Goal: Task Accomplishment & Management: Use online tool/utility

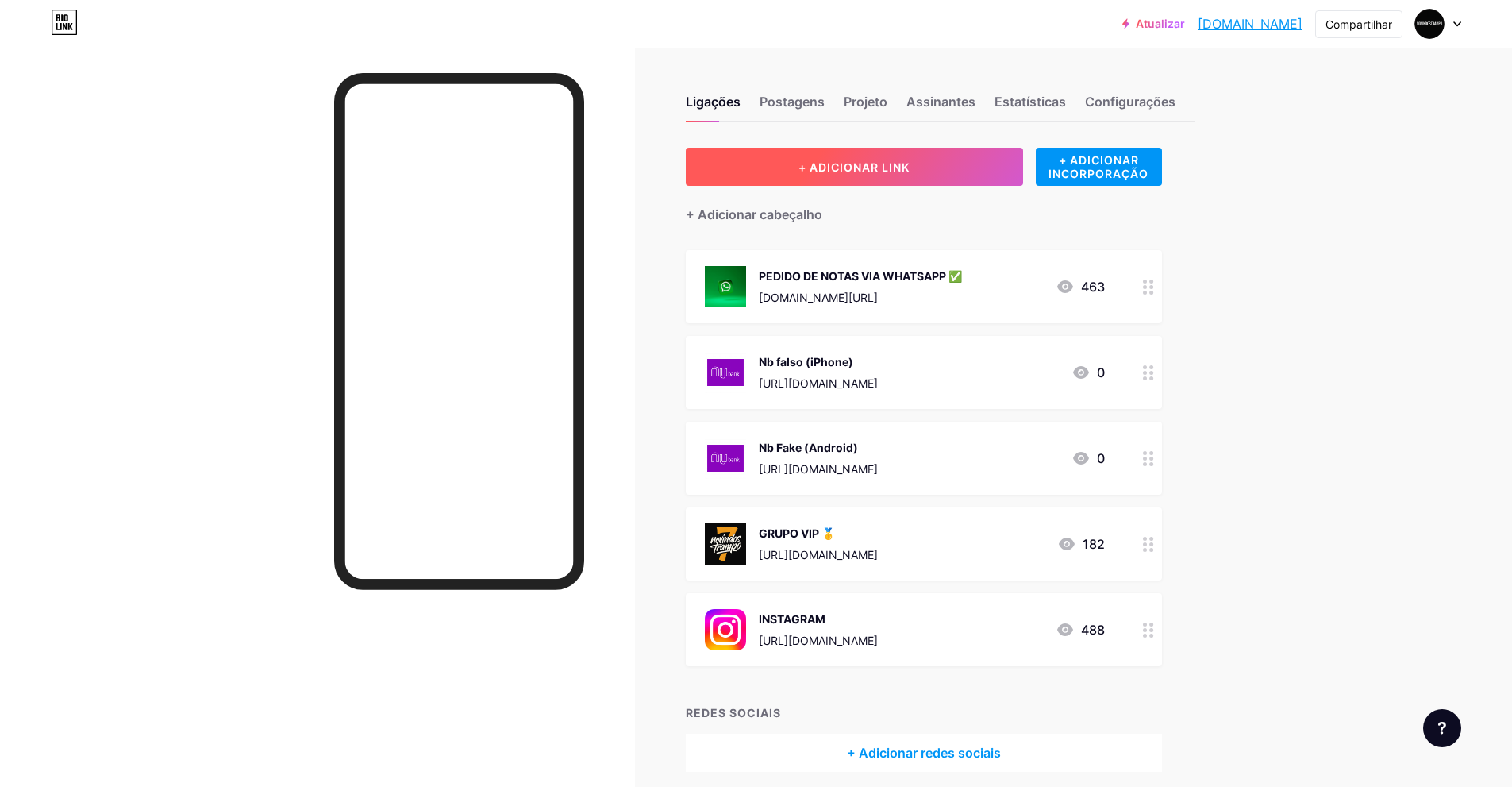
click at [956, 158] on button "+ ADICIONAR LINK" at bounding box center [854, 167] width 337 height 38
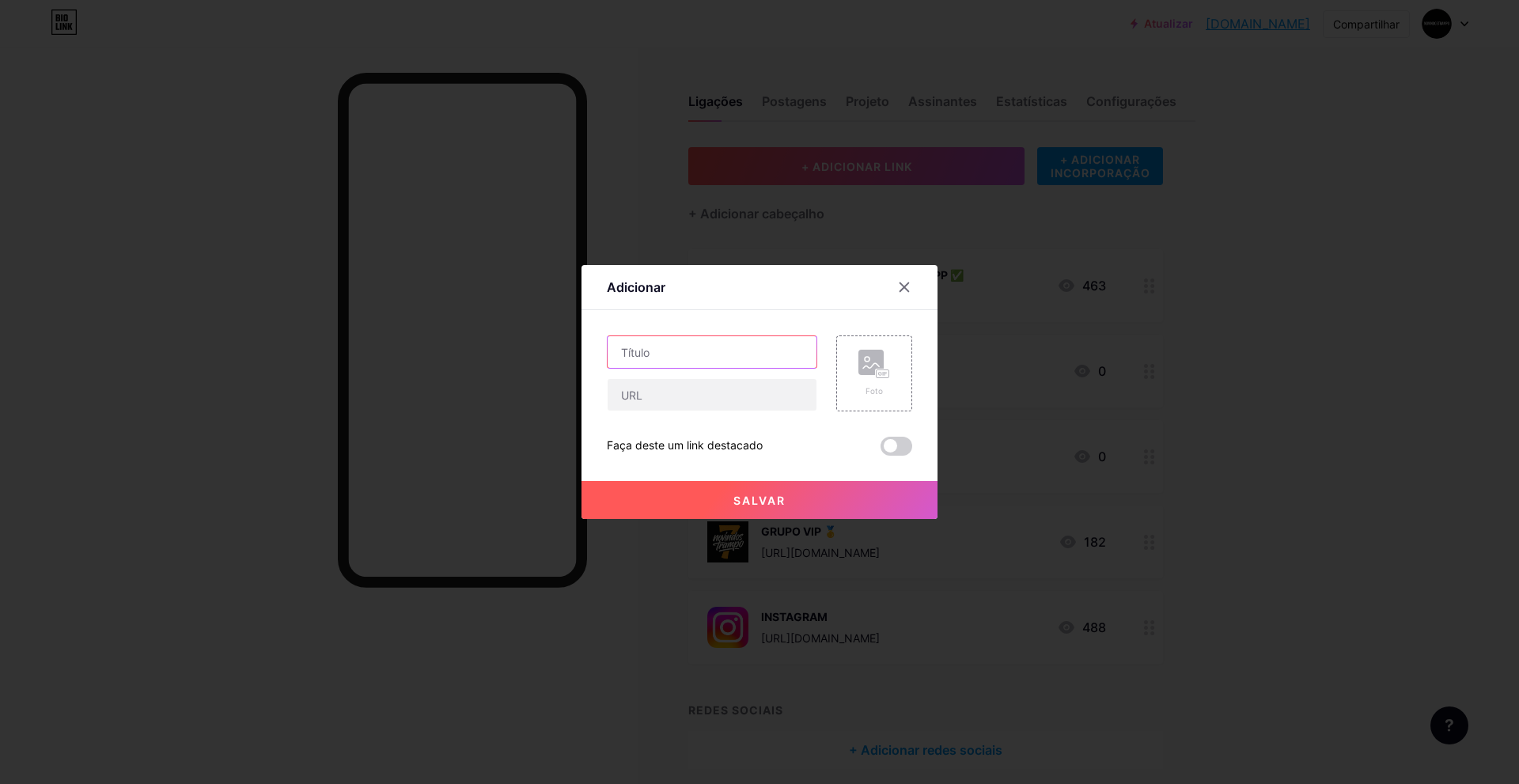
click at [734, 352] on input "text" at bounding box center [712, 352] width 209 height 32
type input "Inter Fake (android)"
click at [696, 392] on input "text" at bounding box center [712, 395] width 209 height 32
paste input "[URL][DOMAIN_NAME]"
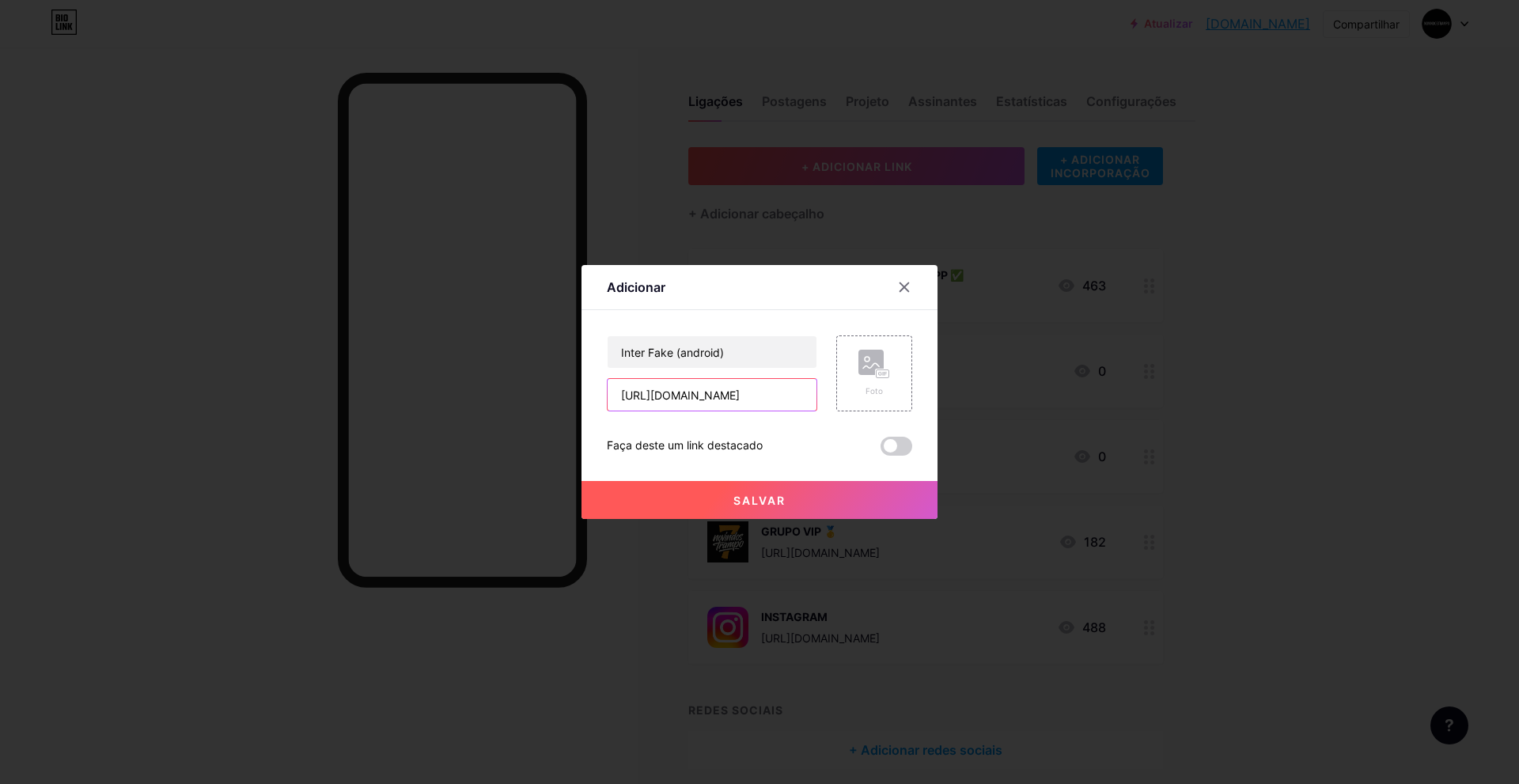
type input "[URL][DOMAIN_NAME]"
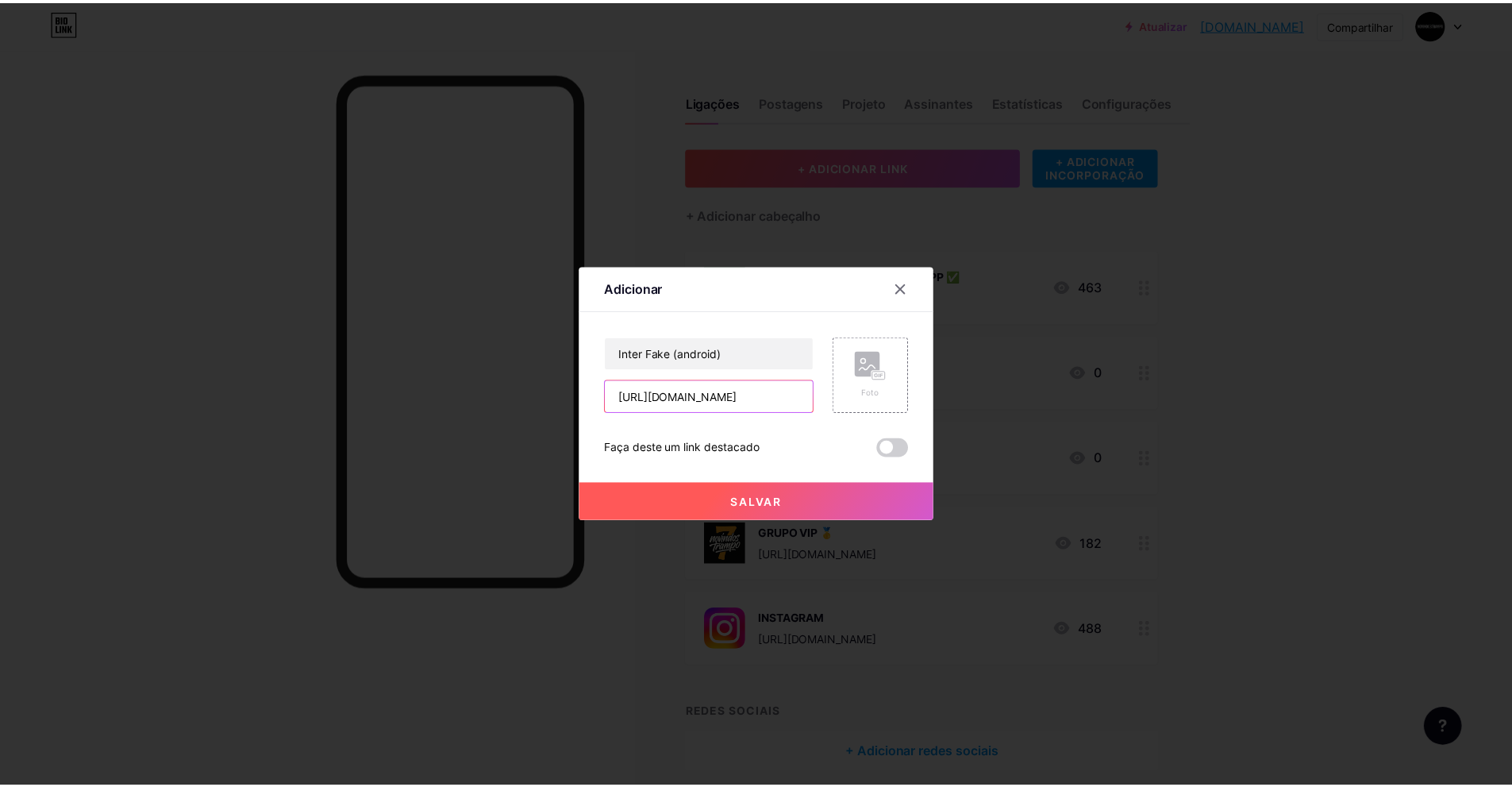
scroll to position [0, 0]
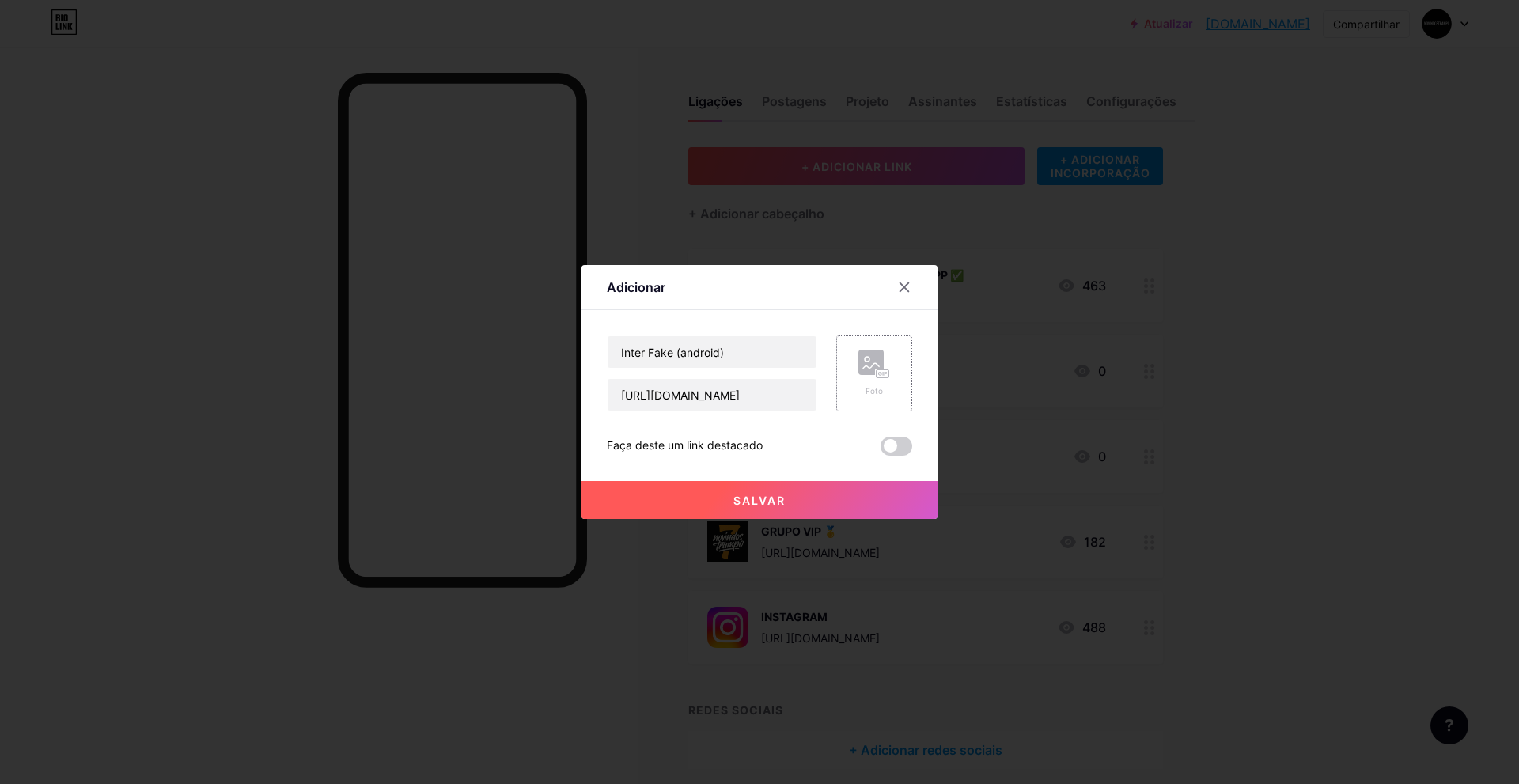
click at [877, 366] on rect at bounding box center [871, 362] width 26 height 26
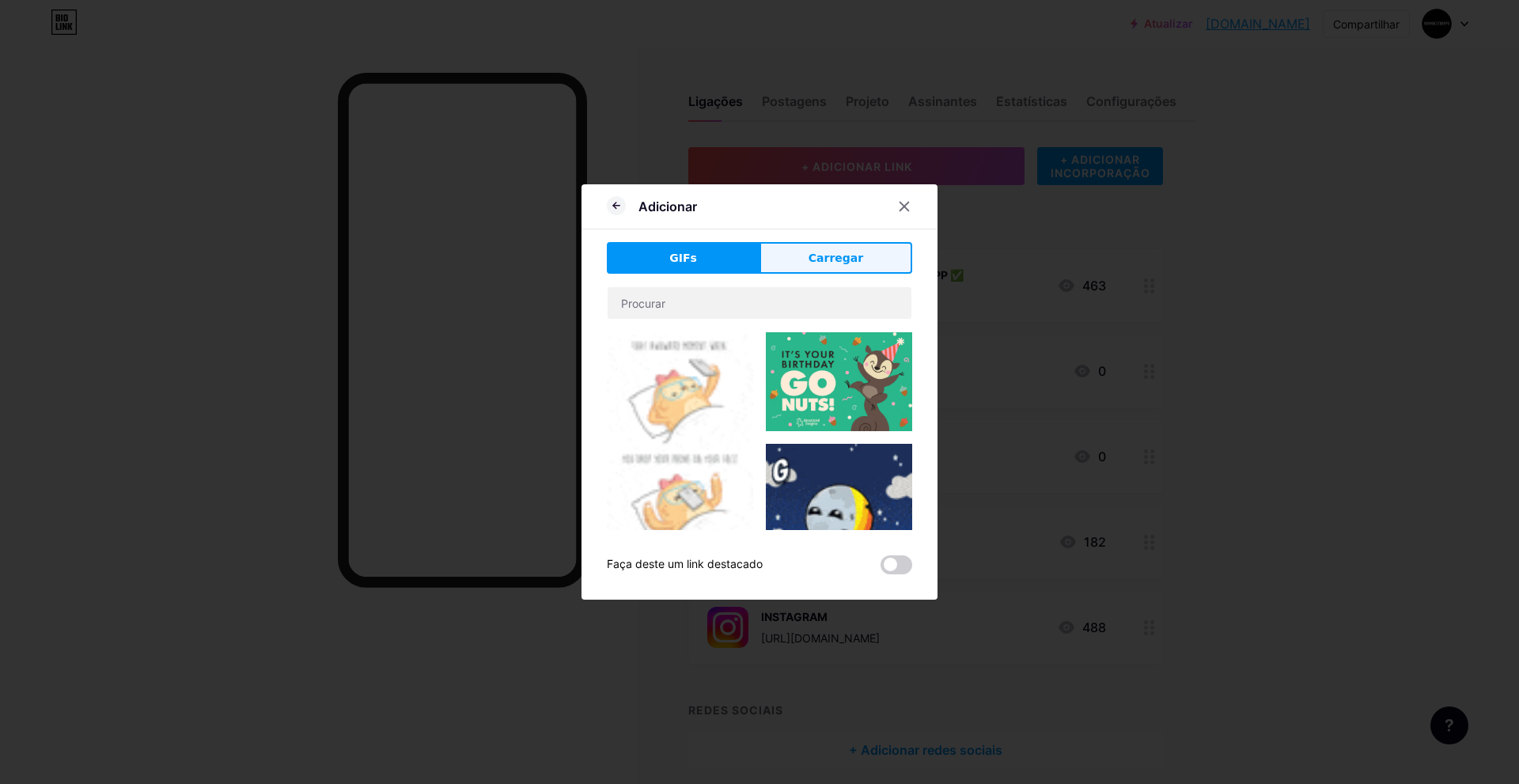
click at [799, 257] on button "Carregar" at bounding box center [835, 258] width 153 height 32
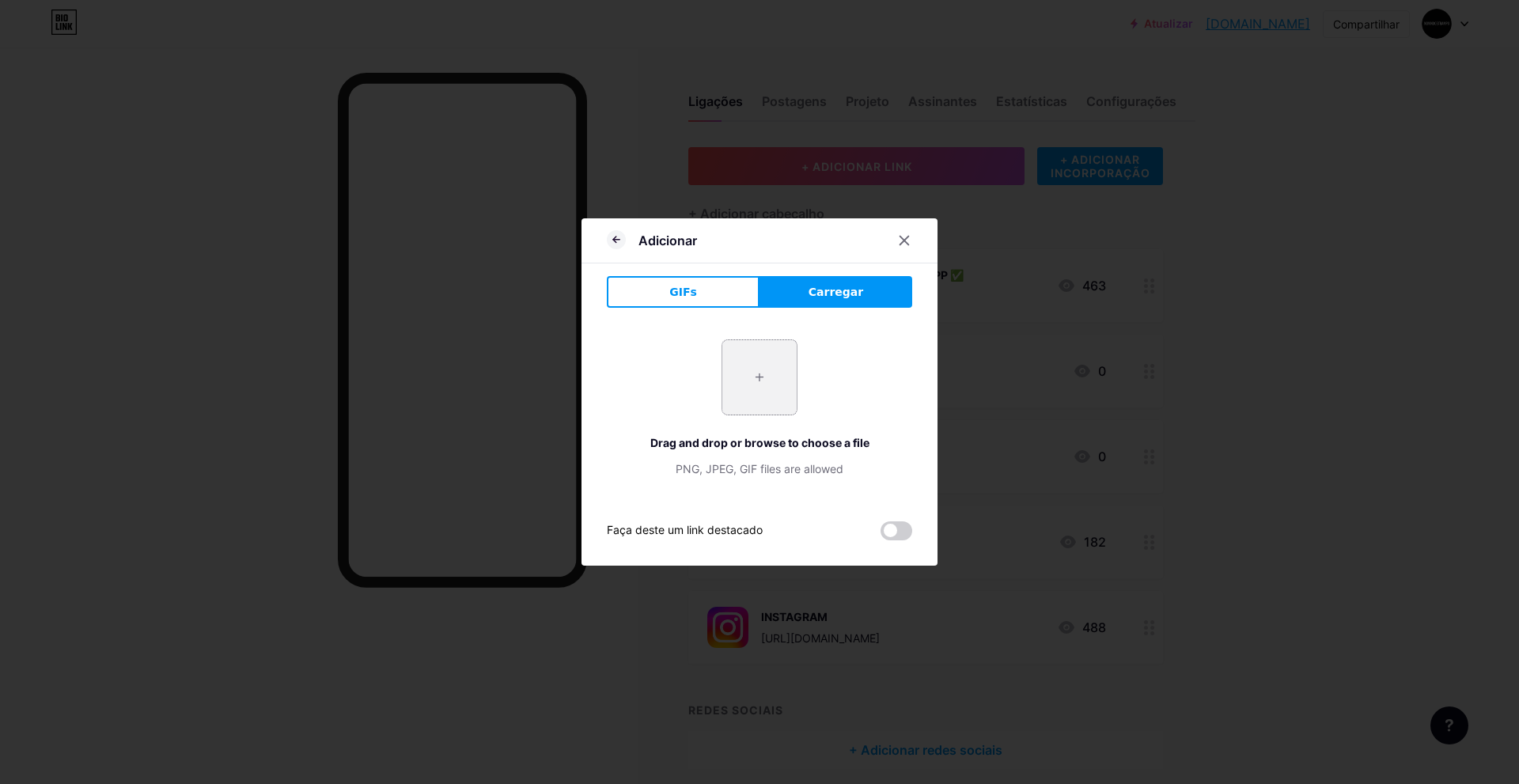
click at [776, 363] on input "file" at bounding box center [760, 377] width 74 height 74
type input "C:\fakepath\Banco-Inter-Logo.png"
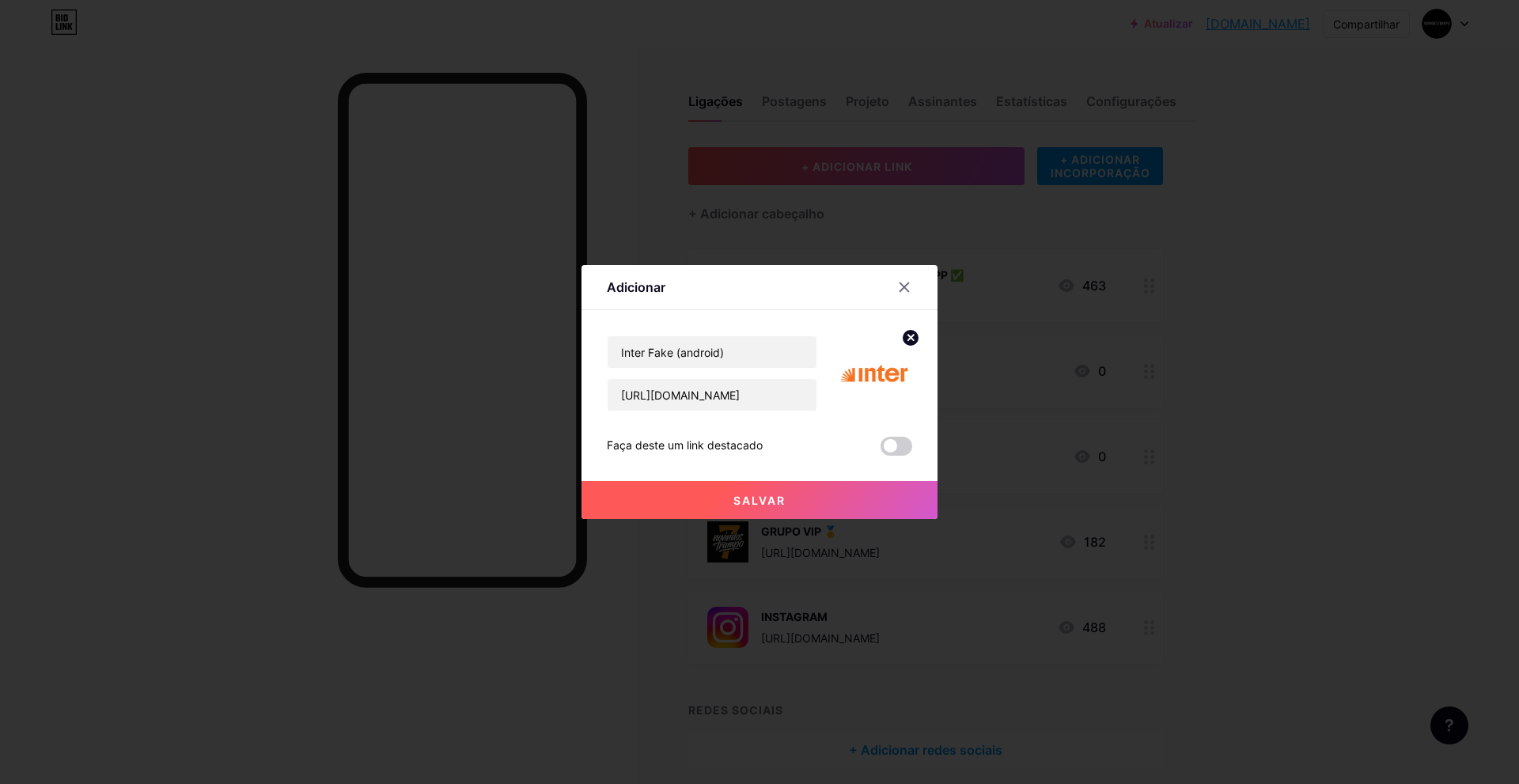
click at [789, 493] on button "Salvar" at bounding box center [760, 500] width 356 height 38
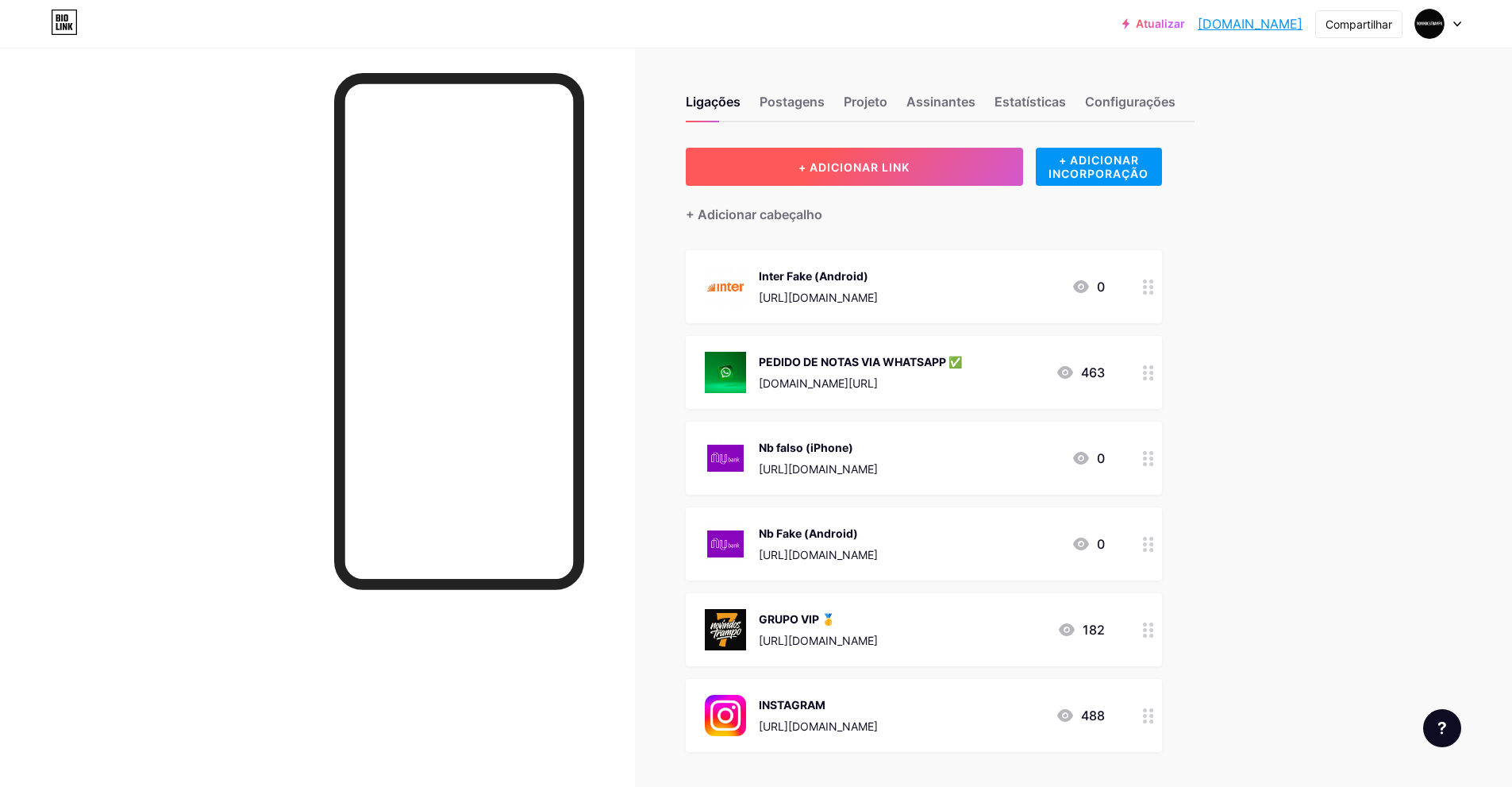
click at [880, 157] on button "+ ADICIONAR LINK" at bounding box center [854, 167] width 337 height 38
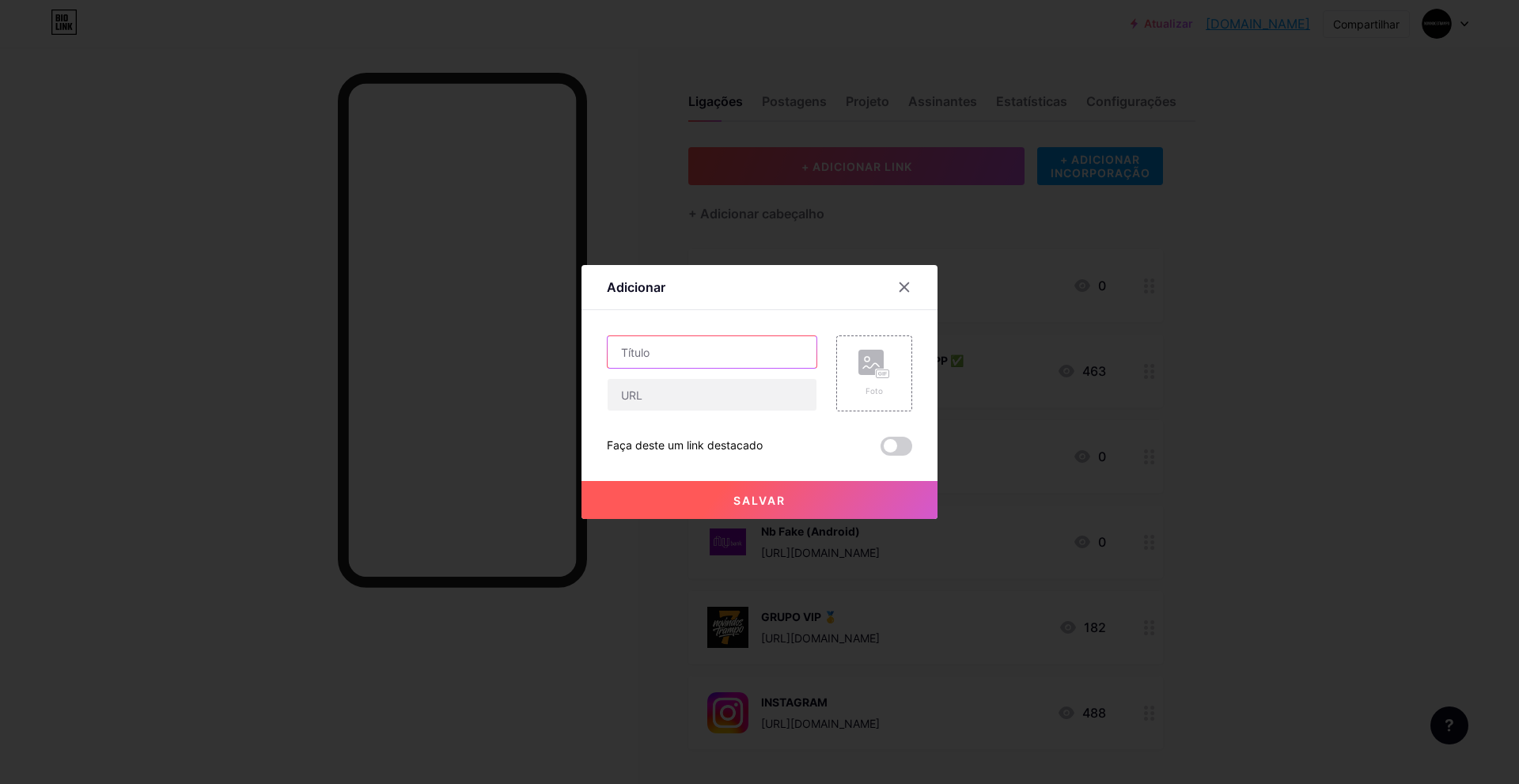
click at [703, 359] on input "text" at bounding box center [712, 352] width 209 height 32
type input "Inter Fake (iPhone)"
drag, startPoint x: 644, startPoint y: 398, endPoint x: 700, endPoint y: 403, distance: 56.2
click at [645, 398] on input "text" at bounding box center [712, 395] width 209 height 32
paste input "[URL][DOMAIN_NAME]"
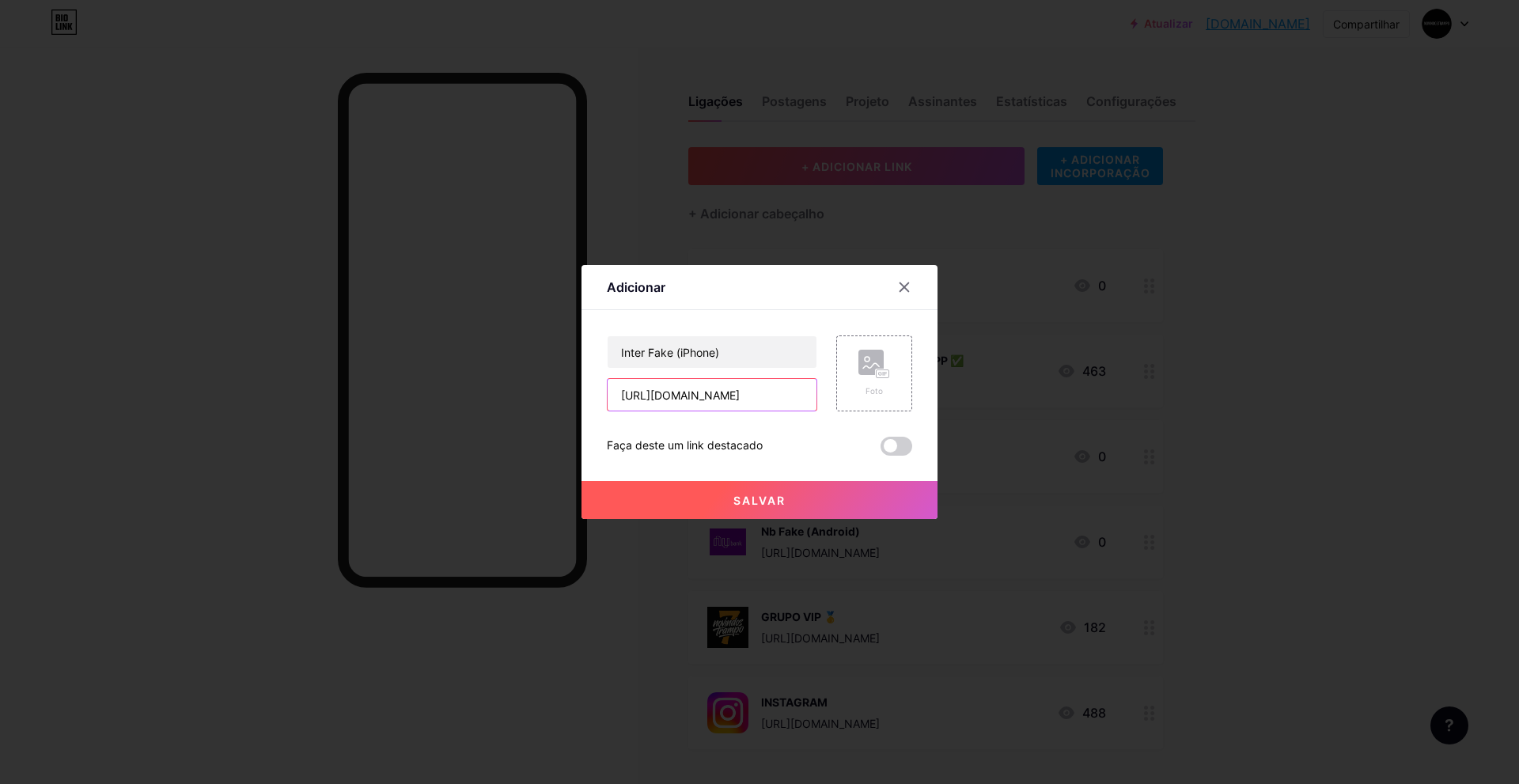
scroll to position [0, 144]
type input "[URL][DOMAIN_NAME]"
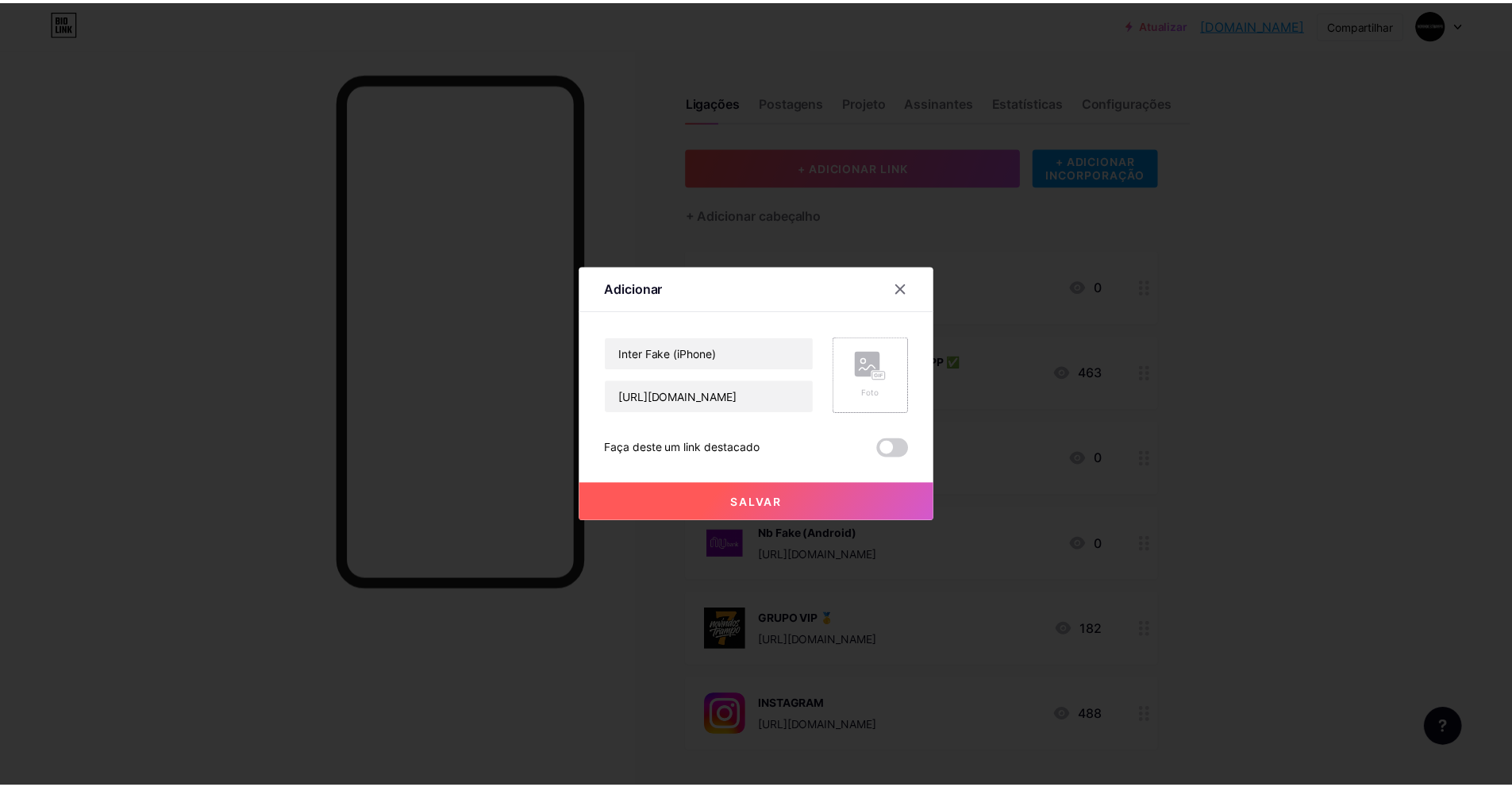
scroll to position [0, 0]
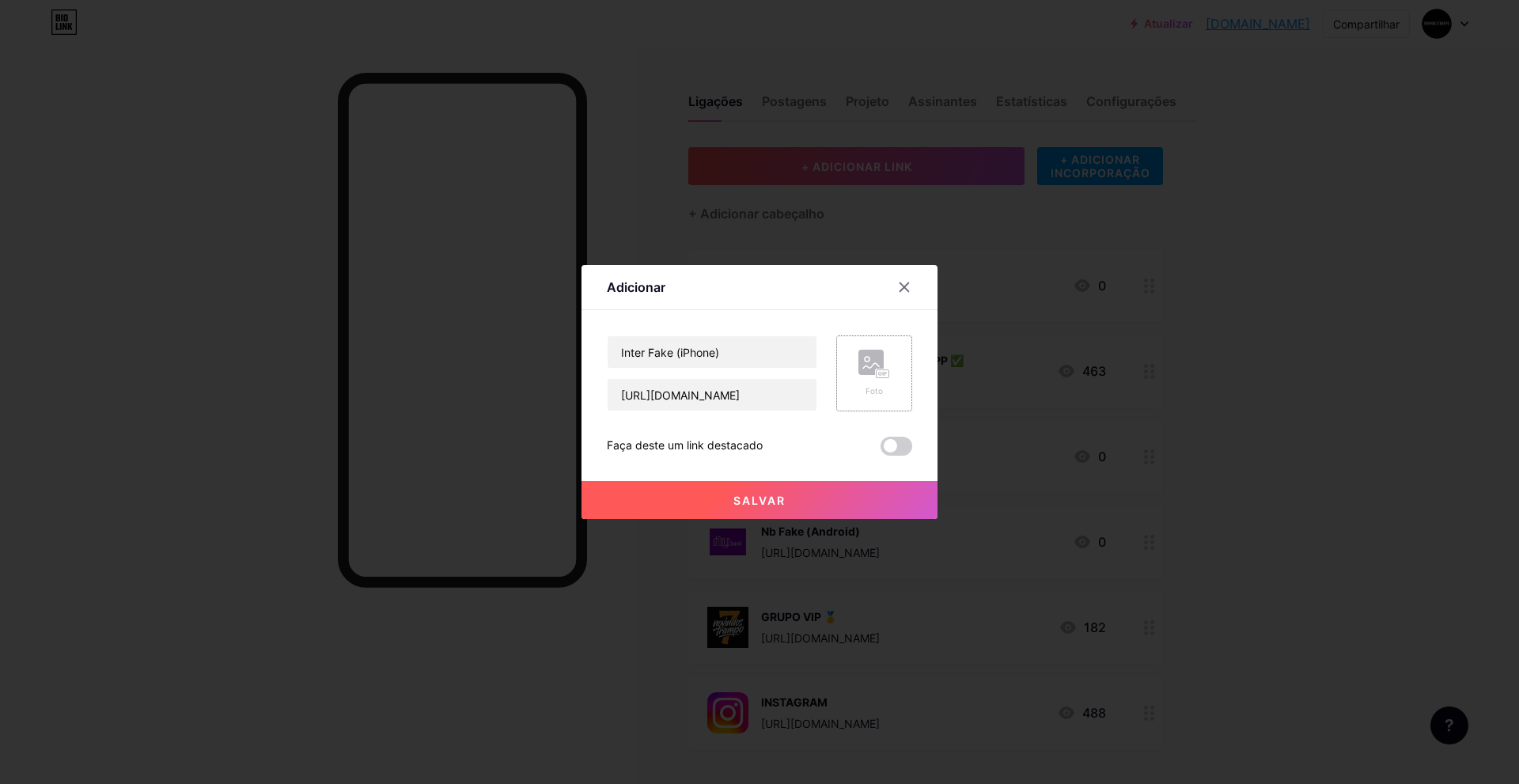
click at [879, 354] on rect at bounding box center [871, 362] width 26 height 26
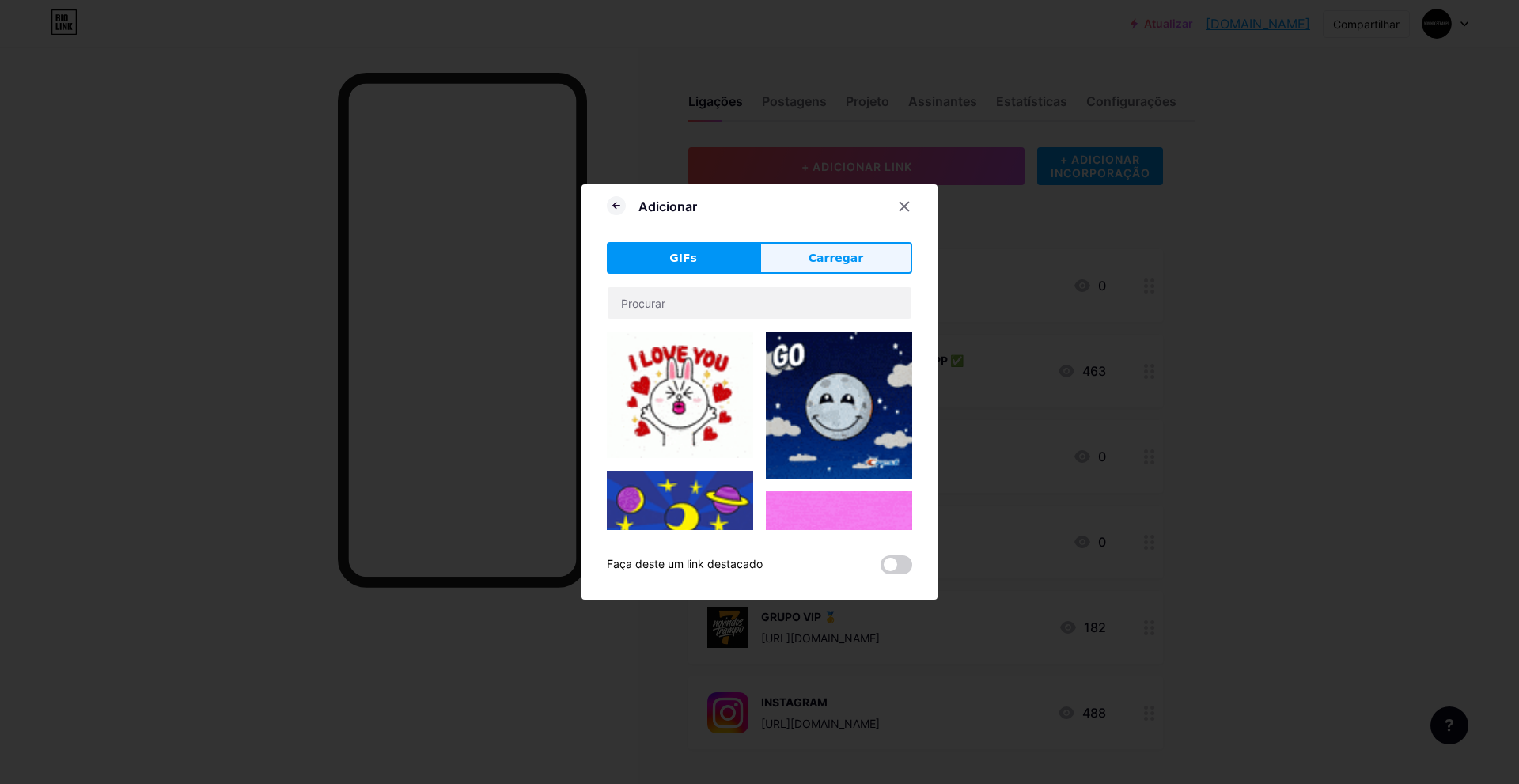
click at [826, 255] on font "Carregar" at bounding box center [836, 258] width 55 height 12
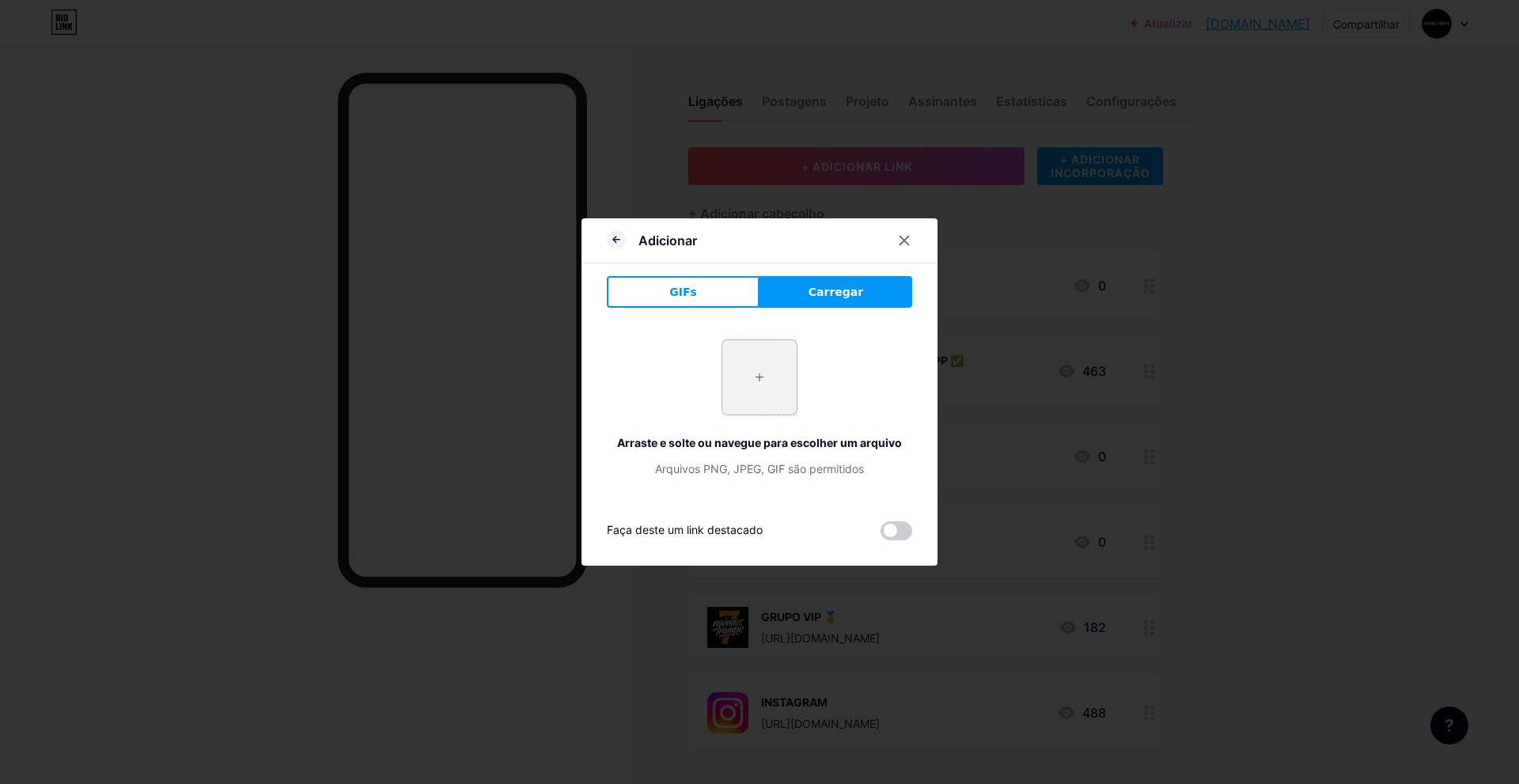
click at [743, 373] on input "file" at bounding box center [760, 377] width 74 height 74
type input "C:\fakepath\Banco-Inter-Logo.png"
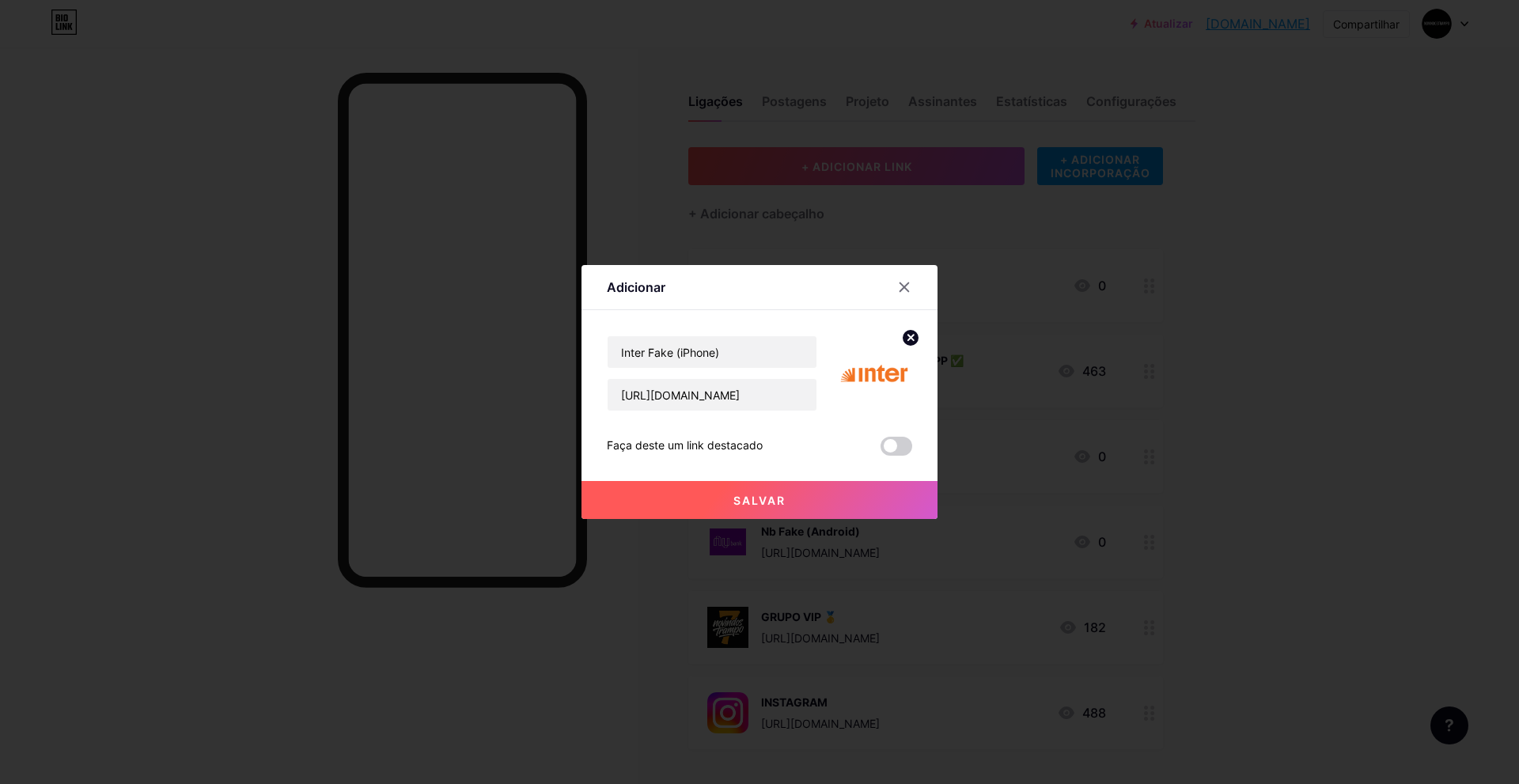
click at [782, 501] on font "Salvar" at bounding box center [760, 500] width 52 height 13
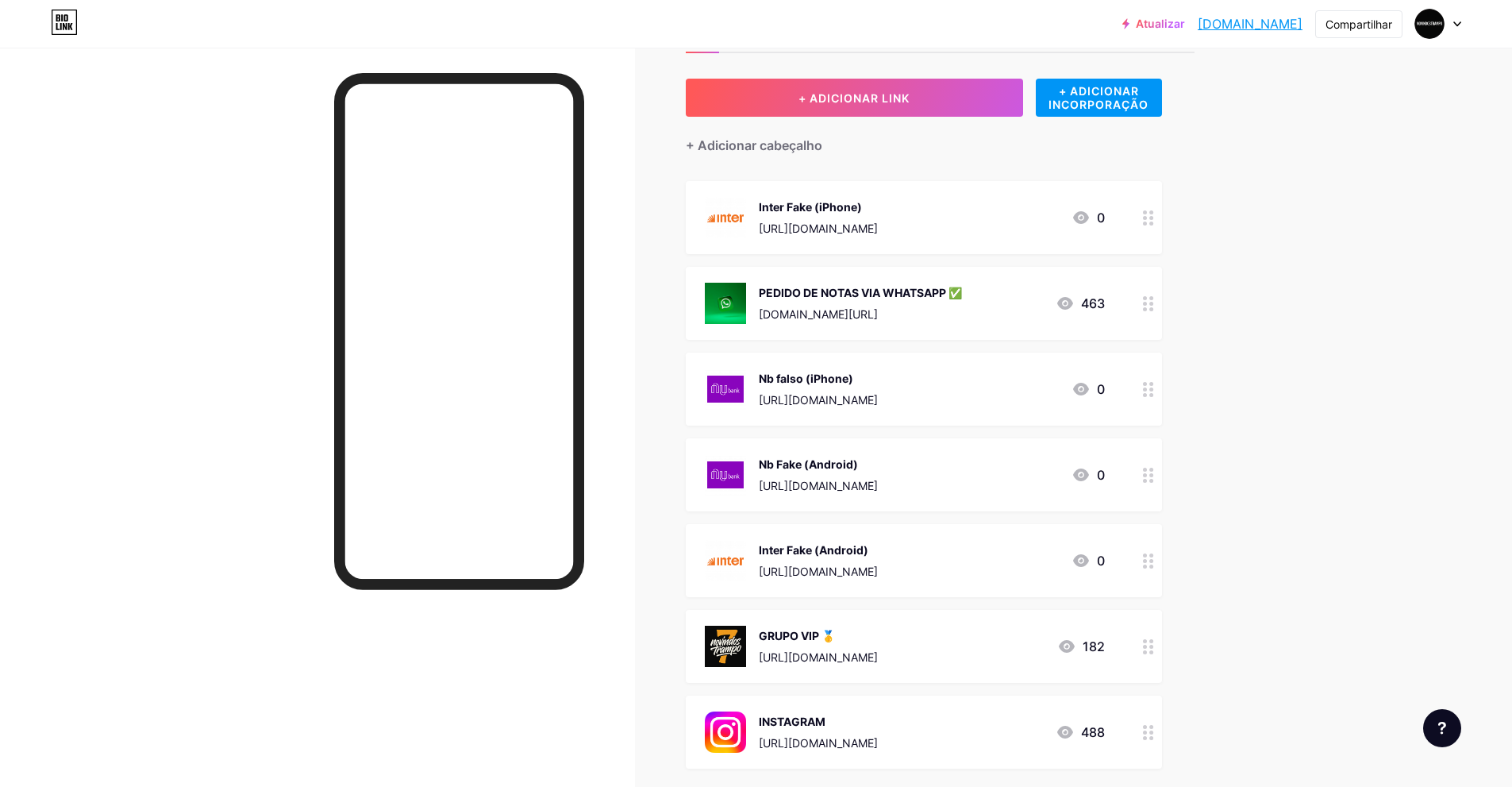
scroll to position [80, 0]
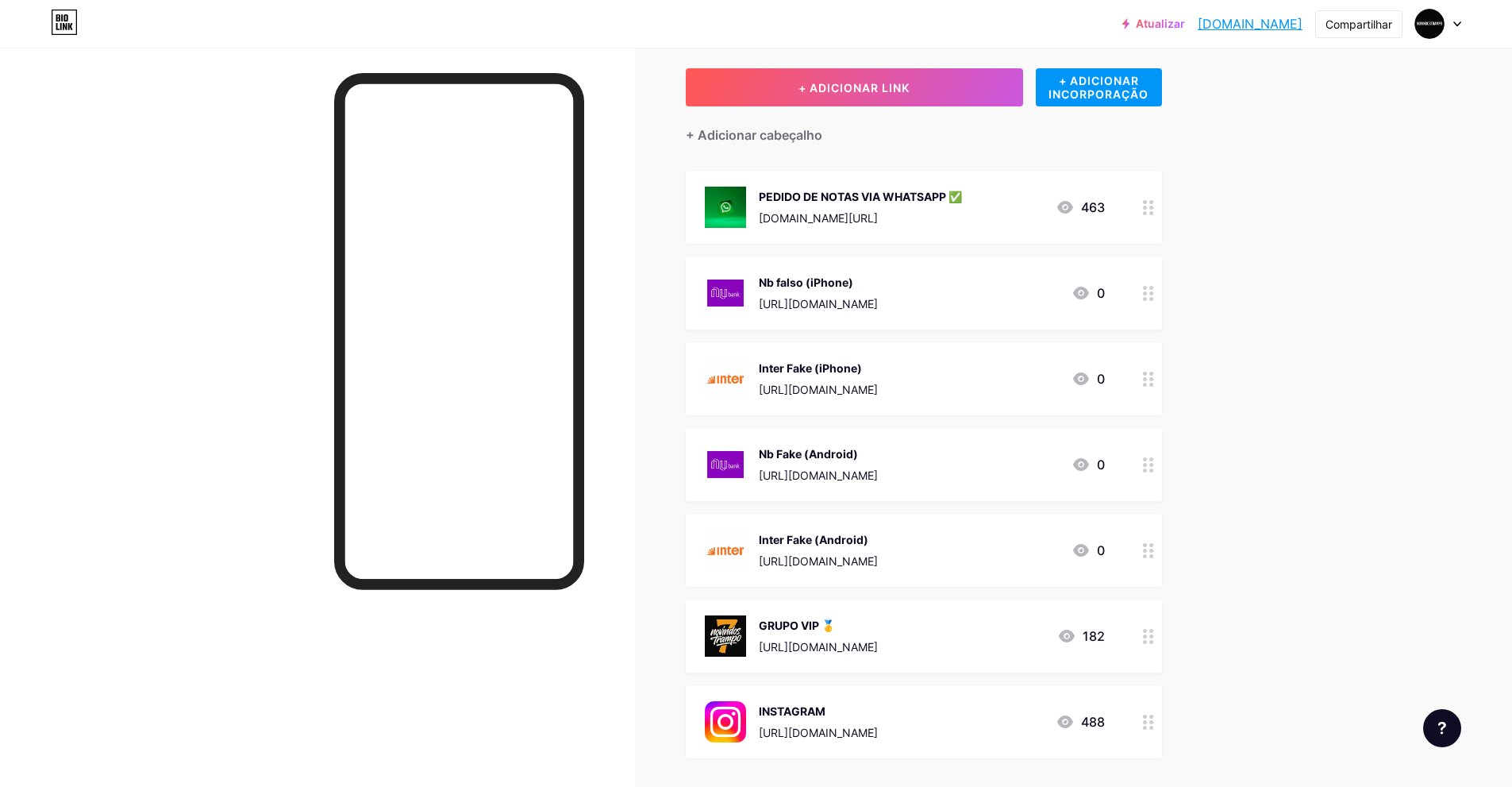
click at [1330, 296] on div "Atualizar novindostrampo.... [DOMAIN_NAME] Compartilhar Trocar de conta Trampos…" at bounding box center [756, 432] width 1512 height 1023
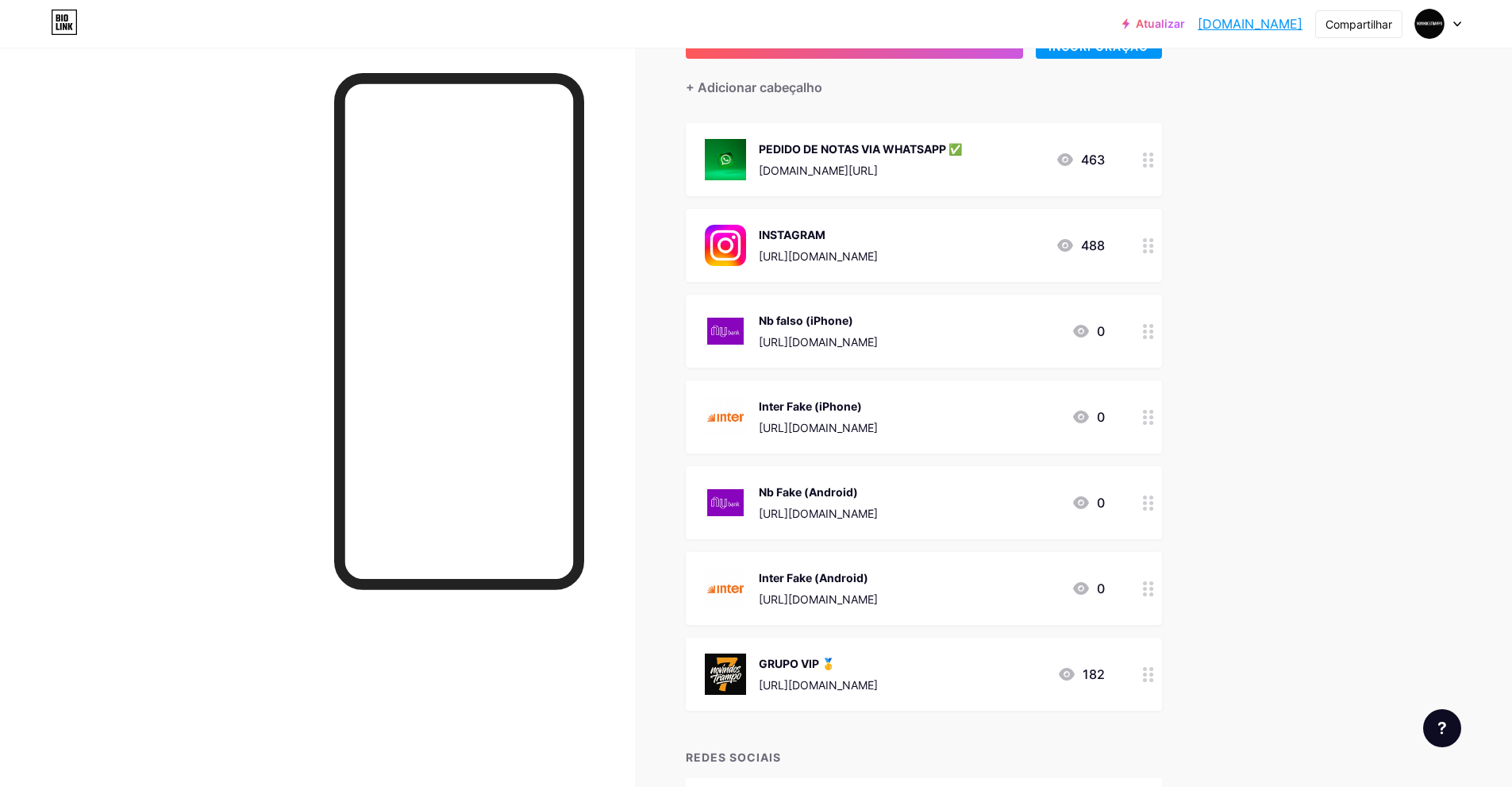
scroll to position [76, 0]
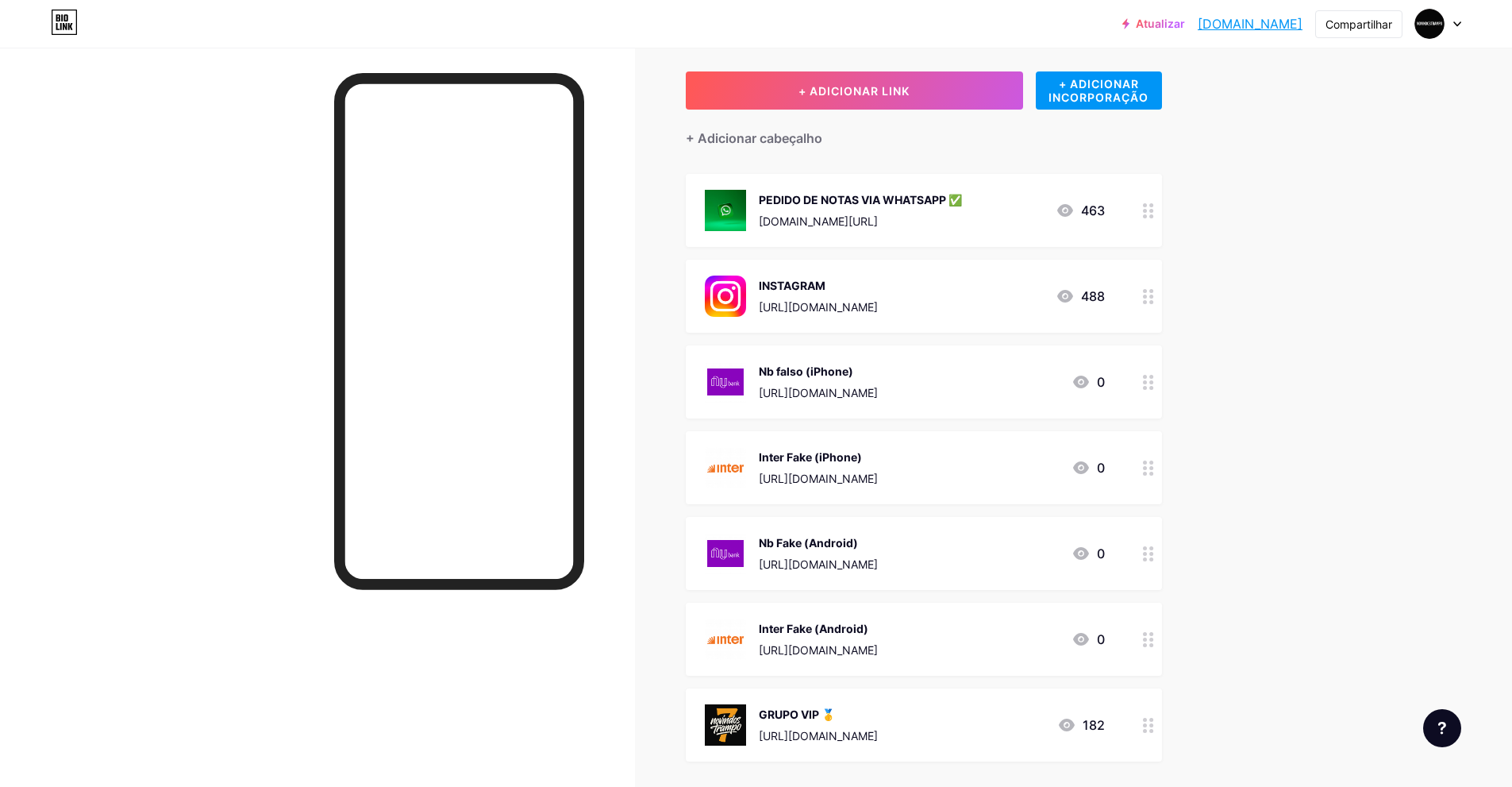
click at [1337, 331] on div "Atualizar novindostrampo.... [DOMAIN_NAME] Compartilhar Trocar de conta Trampos…" at bounding box center [756, 435] width 1512 height 1023
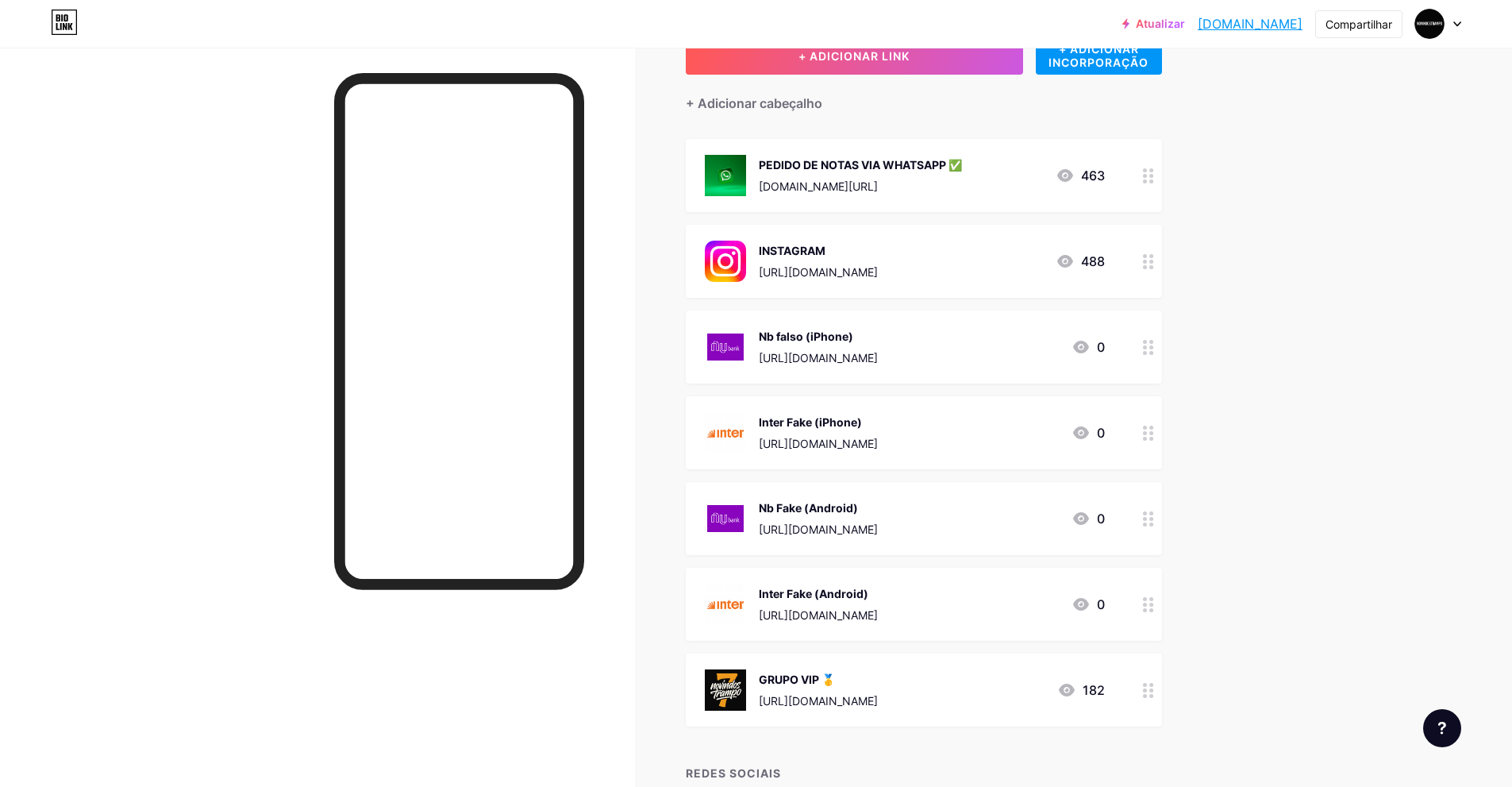
scroll to position [0, 0]
